Goal: Transaction & Acquisition: Purchase product/service

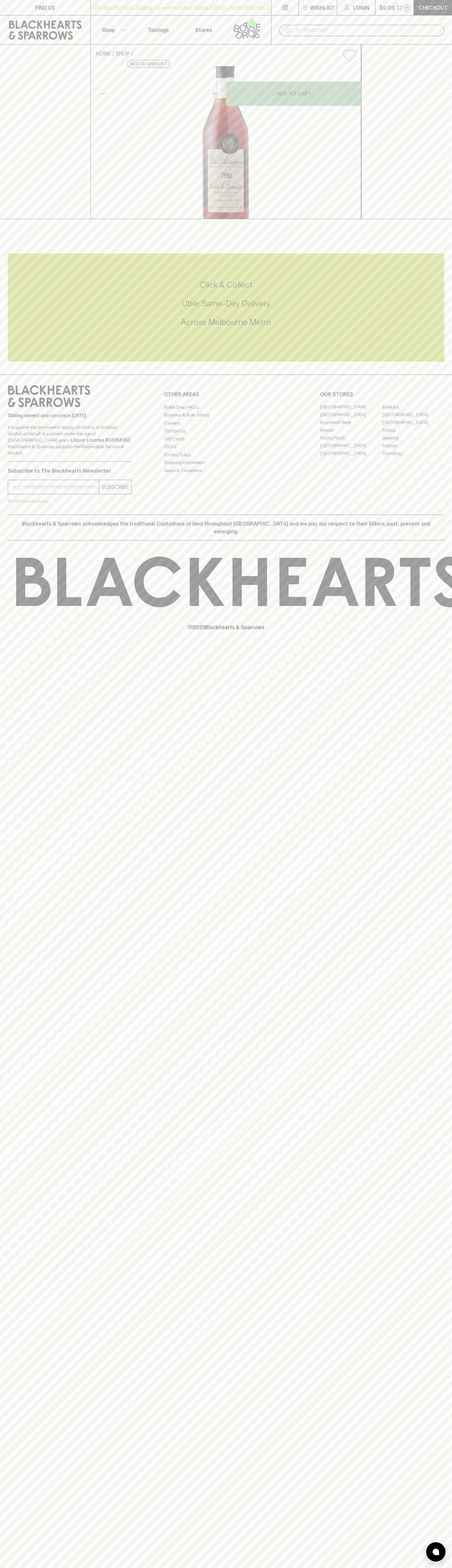
click at [291, 8] on link at bounding box center [284, 7] width 27 height 15
click at [424, 362] on div "Click & Collect Uber Same-Day Delivery Across Melbourne Metro" at bounding box center [226, 308] width 436 height 108
click at [157, 1567] on html "FIND US | No Bad Bottles | Sibling Owned and Run Since 2006 | No Bad Bottles | …" at bounding box center [226, 784] width 452 height 1568
click at [13, 1540] on div "FIND US | No Bad Bottles | Sibling Owned and Run Since 2006 | No Bad Bottles | …" at bounding box center [226, 784] width 452 height 1568
